Goal: Complete application form

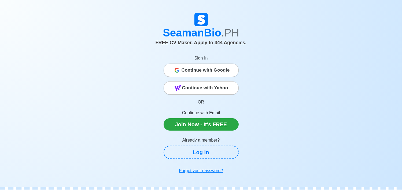
click at [204, 71] on span "Continue with Google" at bounding box center [206, 70] width 48 height 11
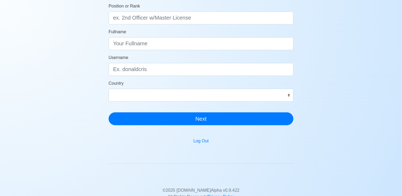
scroll to position [53, 0]
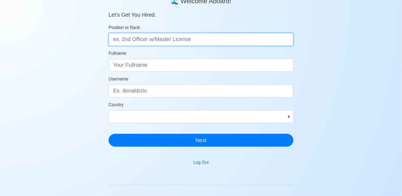
click at [194, 34] on input "Position or Rank" at bounding box center [201, 39] width 185 height 13
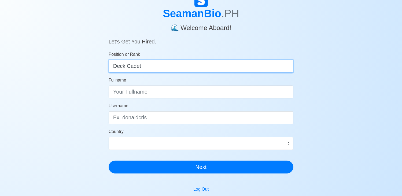
scroll to position [16, 0]
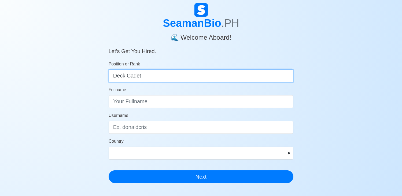
type input "Deck Cadet"
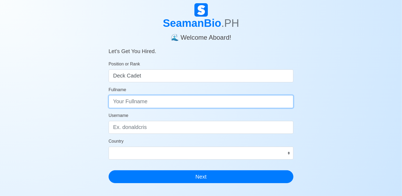
click at [144, 101] on input "Fullname" at bounding box center [201, 101] width 185 height 13
type input "Christian Dave L. Callos"
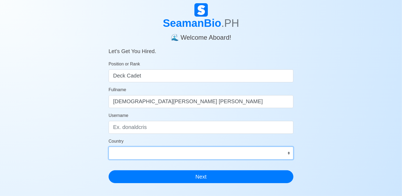
click at [141, 156] on select "Afghanistan Åland Islands Albania Algeria American Samoa Andorra Angola Anguill…" at bounding box center [201, 153] width 185 height 13
select select "PH"
click at [109, 147] on select "Afghanistan Åland Islands Albania Algeria American Samoa Andorra Angola Anguill…" at bounding box center [201, 153] width 185 height 13
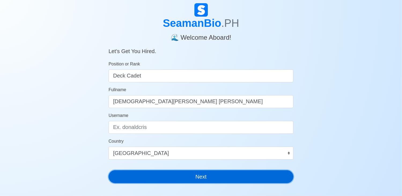
click at [162, 179] on button "Next" at bounding box center [201, 176] width 185 height 13
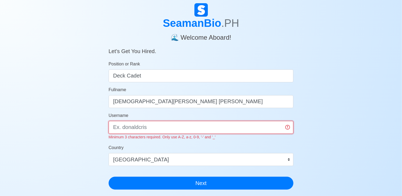
click at [165, 127] on input "Username" at bounding box center [201, 127] width 185 height 13
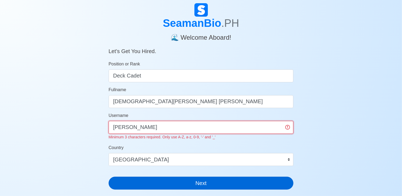
type input "davy"
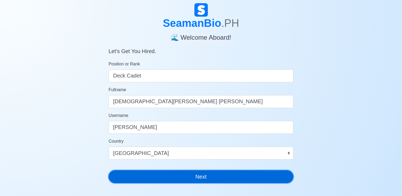
click at [175, 181] on button "Next" at bounding box center [201, 176] width 185 height 13
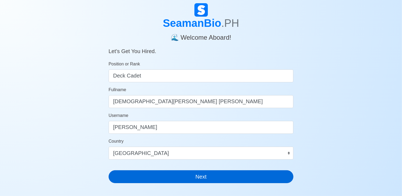
scroll to position [0, 0]
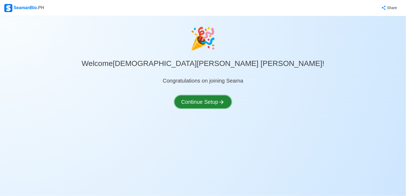
click at [211, 98] on button "Continue Setup" at bounding box center [203, 101] width 57 height 13
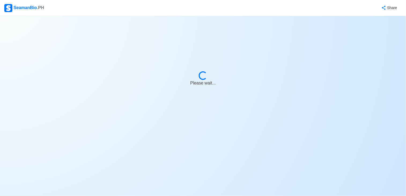
select select "Visible for Hiring"
select select "PH"
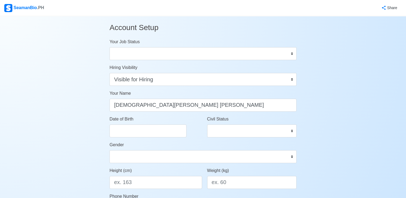
scroll to position [0, 0]
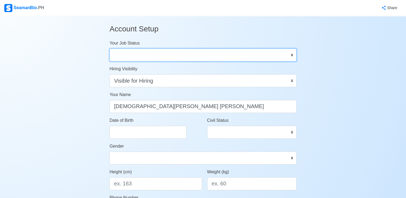
click at [128, 50] on select "Onboard Actively Looking for Job Not Looking for Job" at bounding box center [202, 55] width 187 height 13
select select "Actively Looking for Job"
click at [109, 49] on select "Onboard Actively Looking for Job Not Looking for Job" at bounding box center [202, 55] width 187 height 13
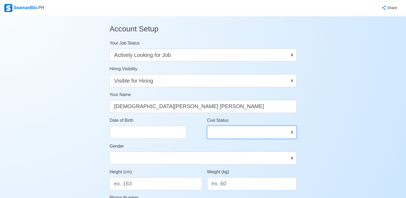
click at [217, 130] on select "Single Married Widowed Separated" at bounding box center [251, 132] width 89 height 13
select select "Single"
click at [207, 126] on select "Single Married Widowed Separated" at bounding box center [251, 132] width 89 height 13
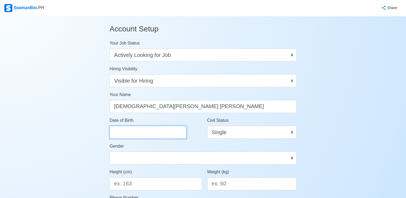
select select "****"
select select "******"
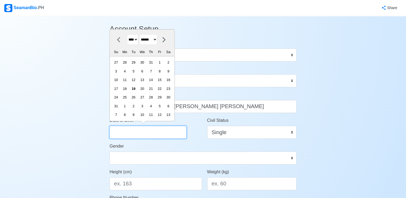
click at [144, 127] on input "Date of Birth" at bounding box center [147, 132] width 77 height 13
click at [137, 41] on select "**** **** **** **** **** **** **** **** **** **** **** **** **** **** **** ****…" at bounding box center [132, 39] width 11 height 10
click at [127, 65] on div "28" at bounding box center [124, 62] width 7 height 7
type input "07/28/2025"
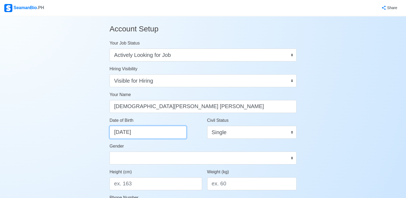
click at [145, 129] on input "07/28/2025" at bounding box center [147, 132] width 77 height 13
select select "****"
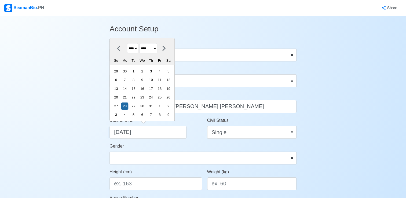
click at [135, 52] on select "**** **** **** **** **** **** **** **** **** **** **** **** **** **** **** ****…" at bounding box center [132, 48] width 11 height 10
select select "****"
click at [127, 43] on select "**** **** **** **** **** **** **** **** **** **** **** **** **** **** **** ****…" at bounding box center [132, 48] width 11 height 10
click at [157, 49] on select "******* ******** ***** ***** *** **** **** ****** ********* ******* ******** **…" at bounding box center [148, 48] width 18 height 10
select select "***"
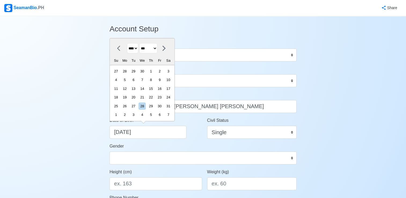
click at [141, 43] on select "******* ******** ***** ***** *** **** **** ****** ********* ******* ******** **…" at bounding box center [148, 48] width 18 height 10
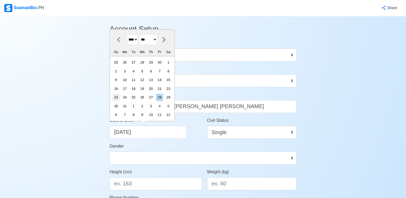
click at [118, 100] on div "23" at bounding box center [115, 97] width 7 height 7
type input "05/23/2004"
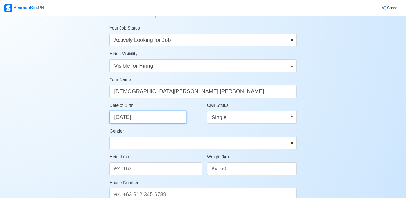
scroll to position [16, 0]
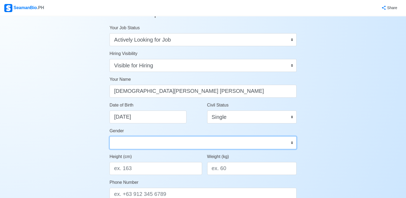
click at [161, 143] on select "Male Female" at bounding box center [202, 142] width 187 height 13
select select "Male"
click at [109, 136] on select "Male Female" at bounding box center [202, 142] width 187 height 13
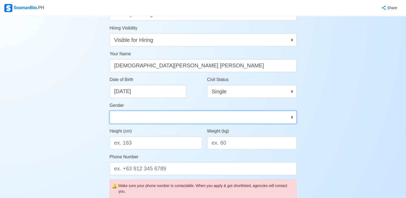
scroll to position [41, 0]
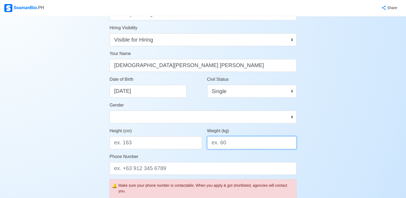
click at [233, 144] on input "Weight (kg)" at bounding box center [251, 142] width 89 height 13
type input "63"
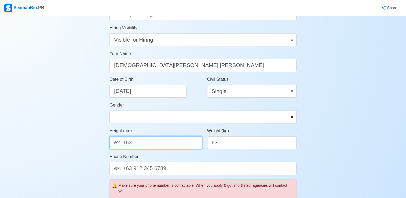
click at [173, 142] on input "Height (cm)" at bounding box center [155, 142] width 92 height 13
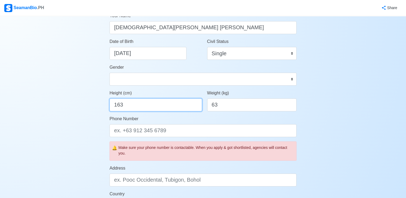
scroll to position [84, 0]
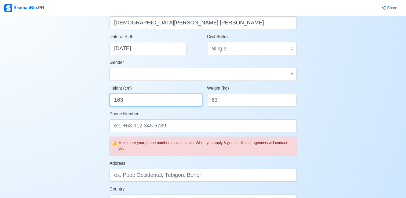
type input "163"
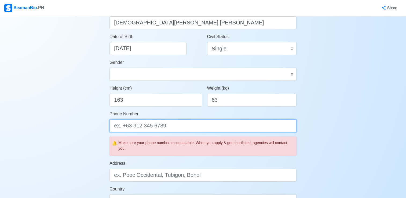
click at [163, 127] on input "Phone Number" at bounding box center [202, 125] width 187 height 13
type input "="
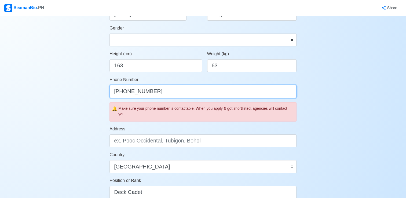
scroll to position [133, 0]
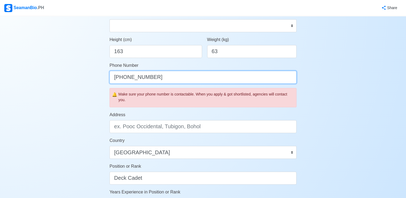
type input "+63 9944521071"
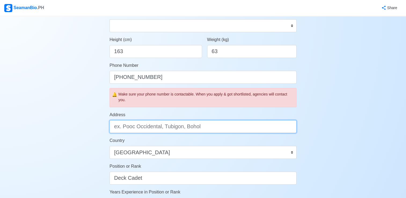
click at [168, 127] on input "Address" at bounding box center [202, 126] width 187 height 13
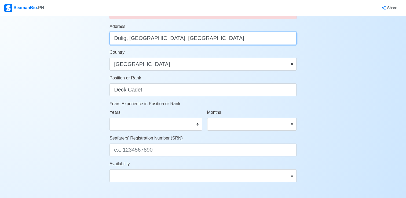
scroll to position [222, 0]
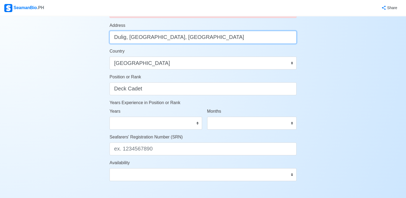
type input "Dulig, Labrador, Pangasinan"
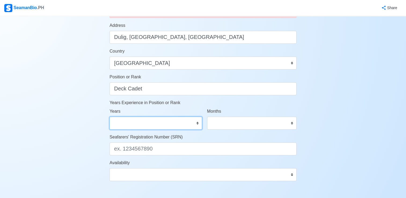
click at [153, 126] on select "0 1 2 3 4 5 6 7 8 9 10 11 12 13 14 15 16 17 18 19 20 21 22 23 24 25 26 27 28 29…" at bounding box center [155, 123] width 92 height 13
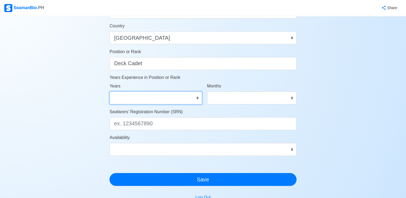
scroll to position [248, 0]
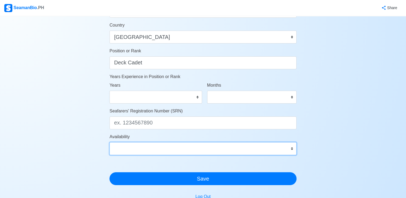
click at [193, 144] on select "Immediate Sep 2025 Oct 2025 Nov 2025 Dec 2025 Jan 2026 Feb 2026 Mar 2026 Apr 20…" at bounding box center [202, 148] width 187 height 13
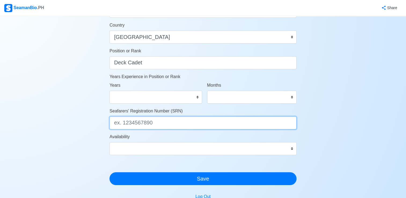
click at [186, 124] on input "Seafarers' Registration Number (SRN)" at bounding box center [202, 122] width 187 height 13
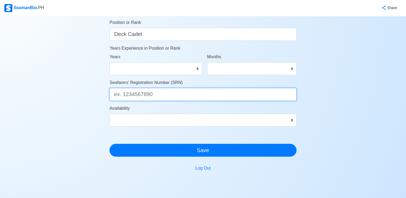
scroll to position [300, 0]
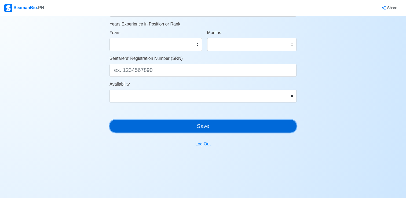
click at [186, 124] on button "Save" at bounding box center [202, 126] width 187 height 13
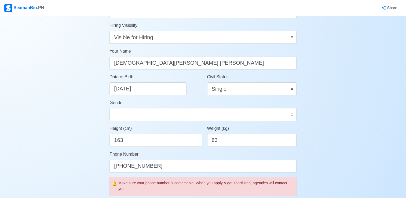
scroll to position [35, 0]
